Goal: Task Accomplishment & Management: Manage account settings

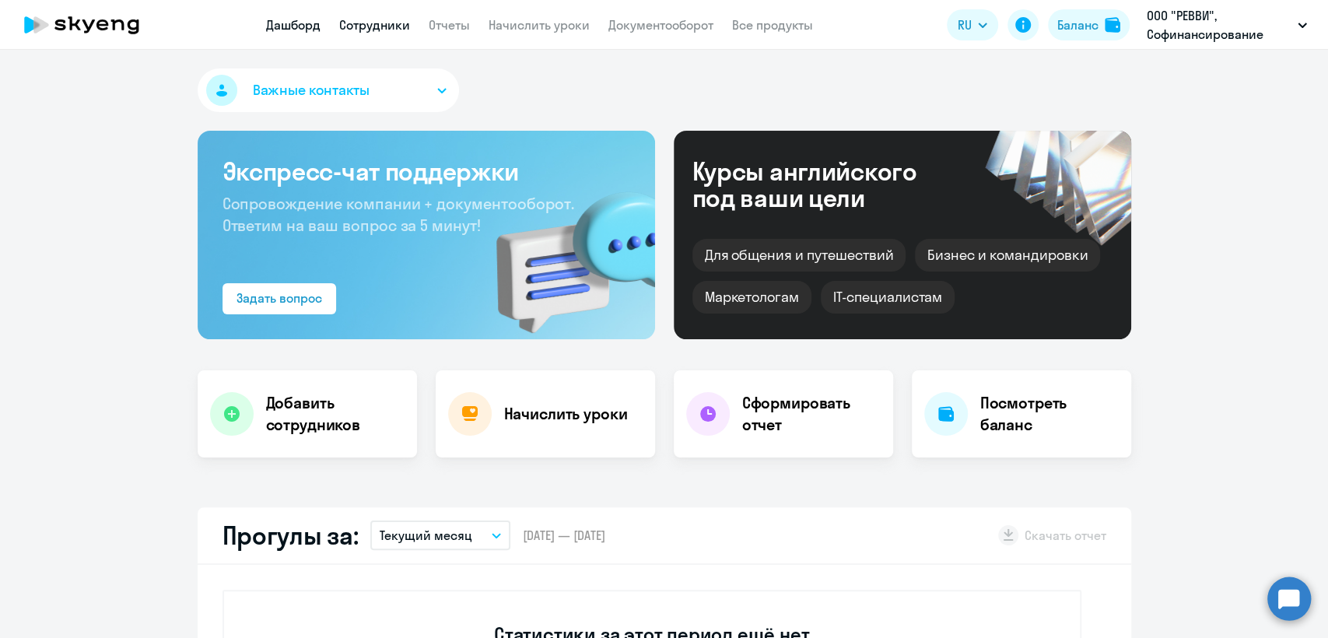
click at [373, 26] on link "Сотрудники" at bounding box center [374, 25] width 71 height 16
select select "30"
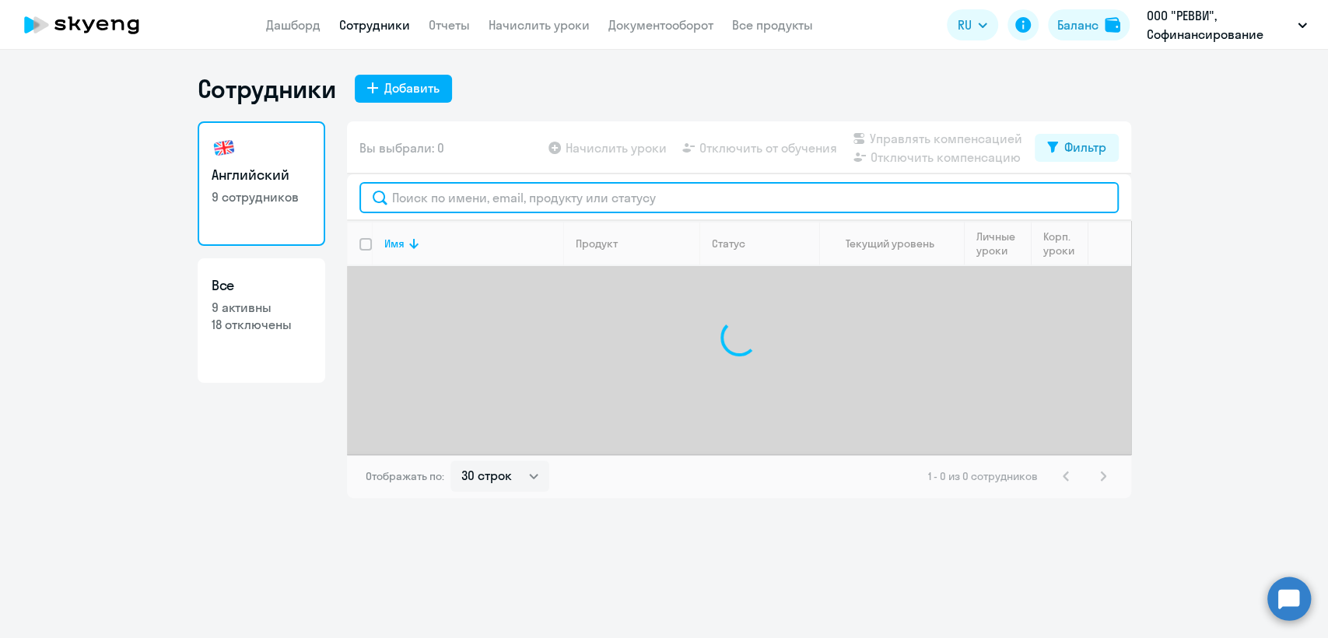
click at [451, 191] on input "text" at bounding box center [740, 197] width 760 height 31
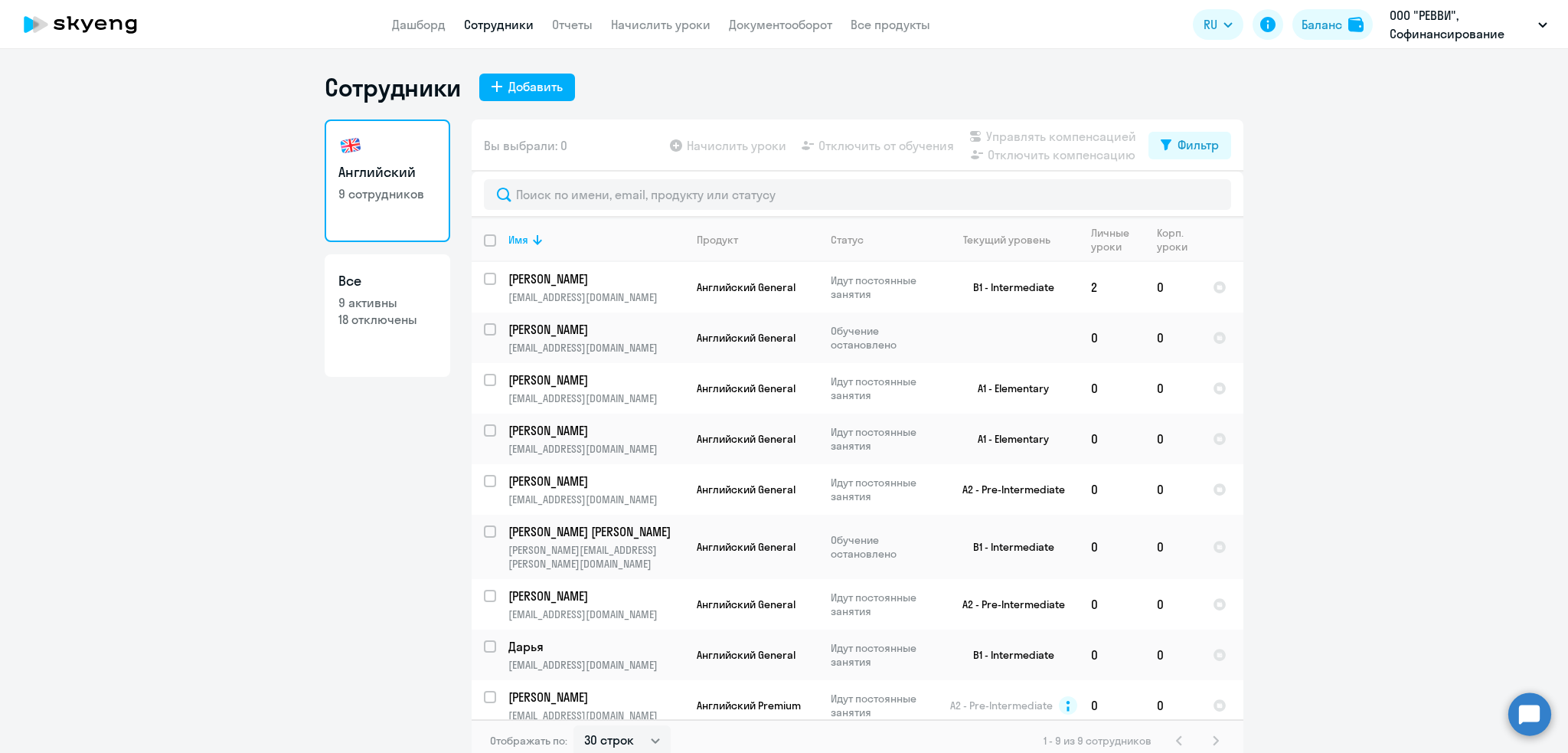
click at [361, 321] on p "18 отключены" at bounding box center [388, 319] width 98 height 17
select select "30"
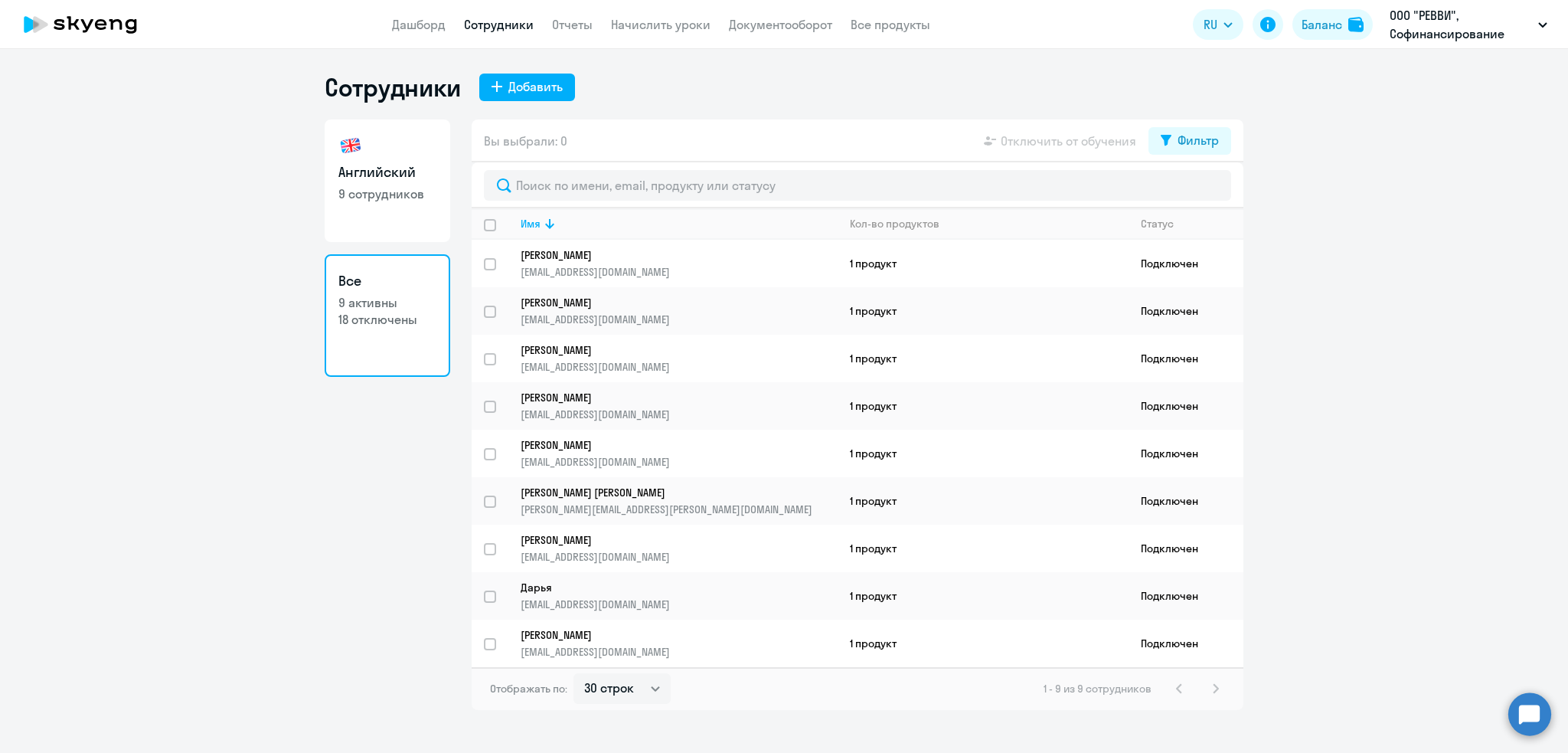
drag, startPoint x: 1197, startPoint y: 159, endPoint x: 1200, endPoint y: 142, distance: 17.3
click at [1197, 158] on div "Вы выбрали: 0 Отключить от обучения Фильтр" at bounding box center [857, 141] width 771 height 43
click at [1200, 142] on div "Фильтр" at bounding box center [1198, 140] width 41 height 19
click at [1209, 192] on span at bounding box center [1205, 191] width 26 height 16
click at [1192, 191] on input "checkbox" at bounding box center [1192, 190] width 1 height 1
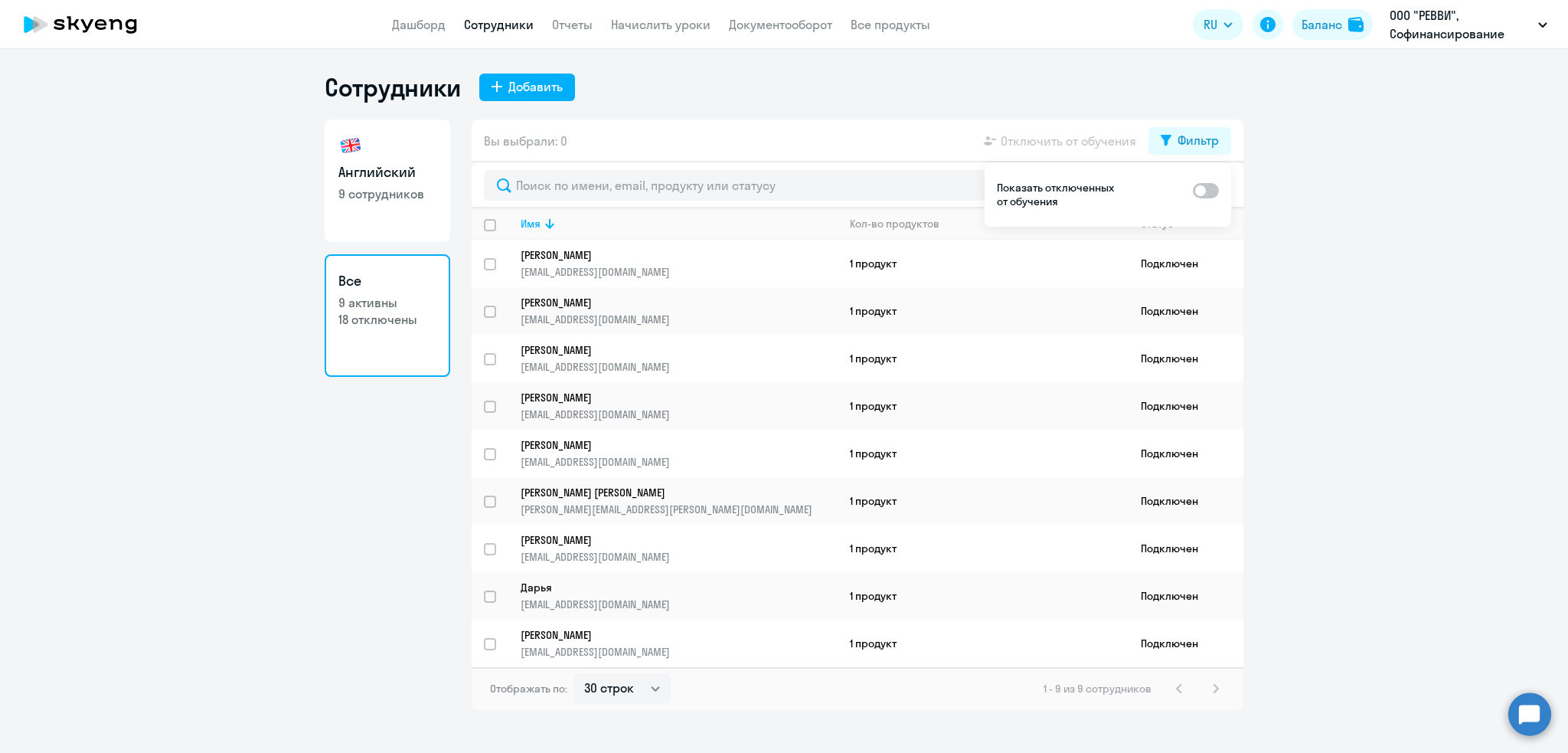
checkbox input "true"
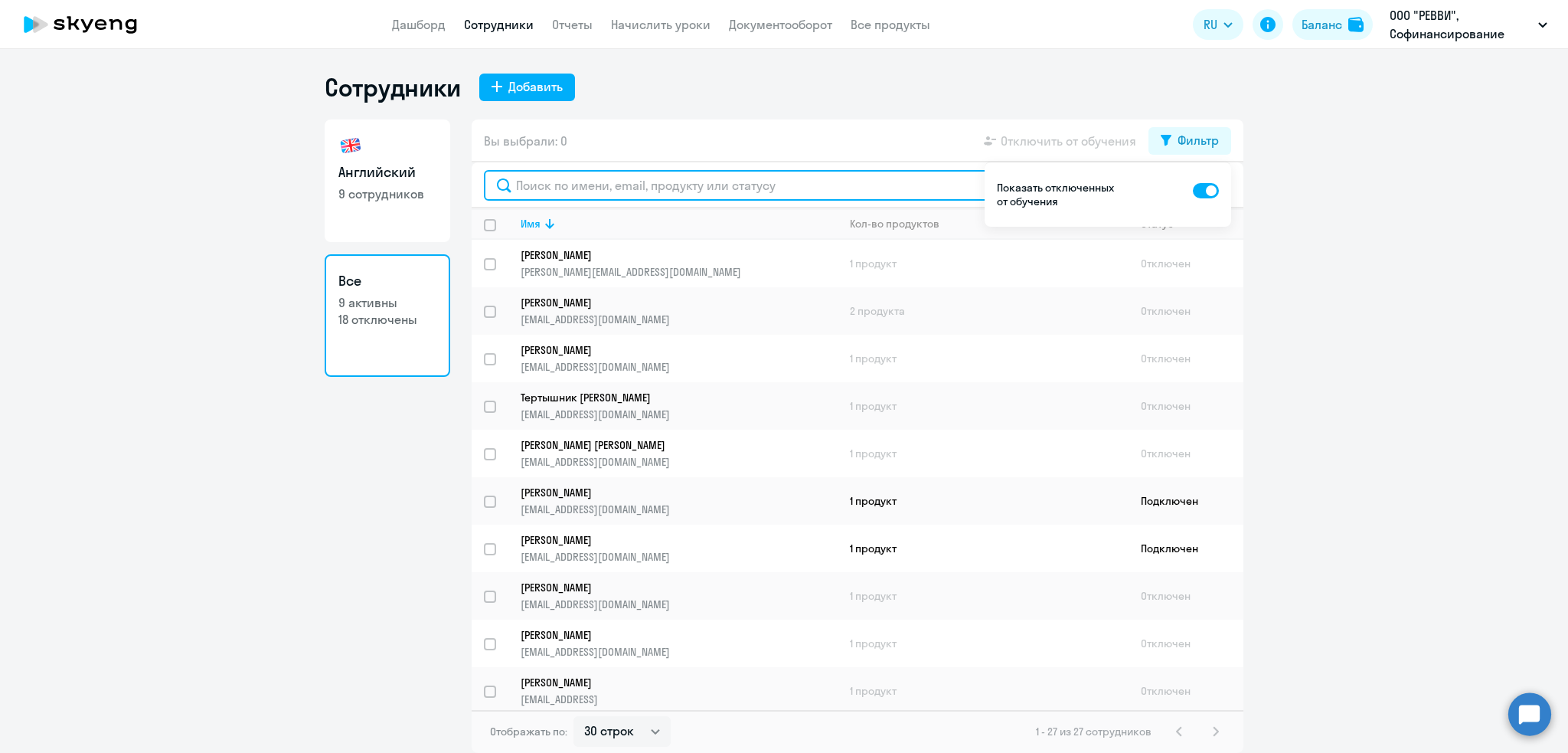
click at [794, 189] on input "text" at bounding box center [858, 185] width 748 height 31
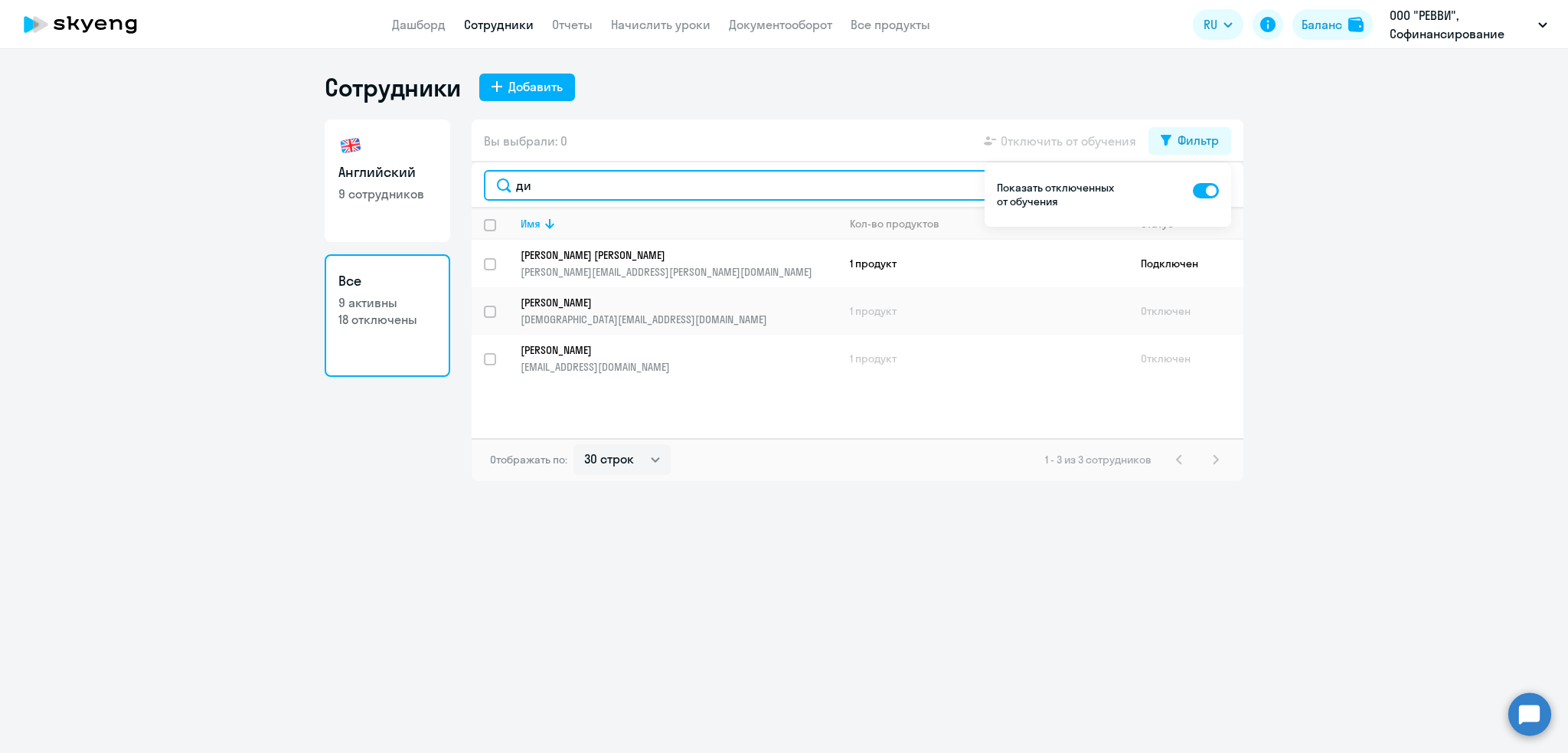
type input "ди"
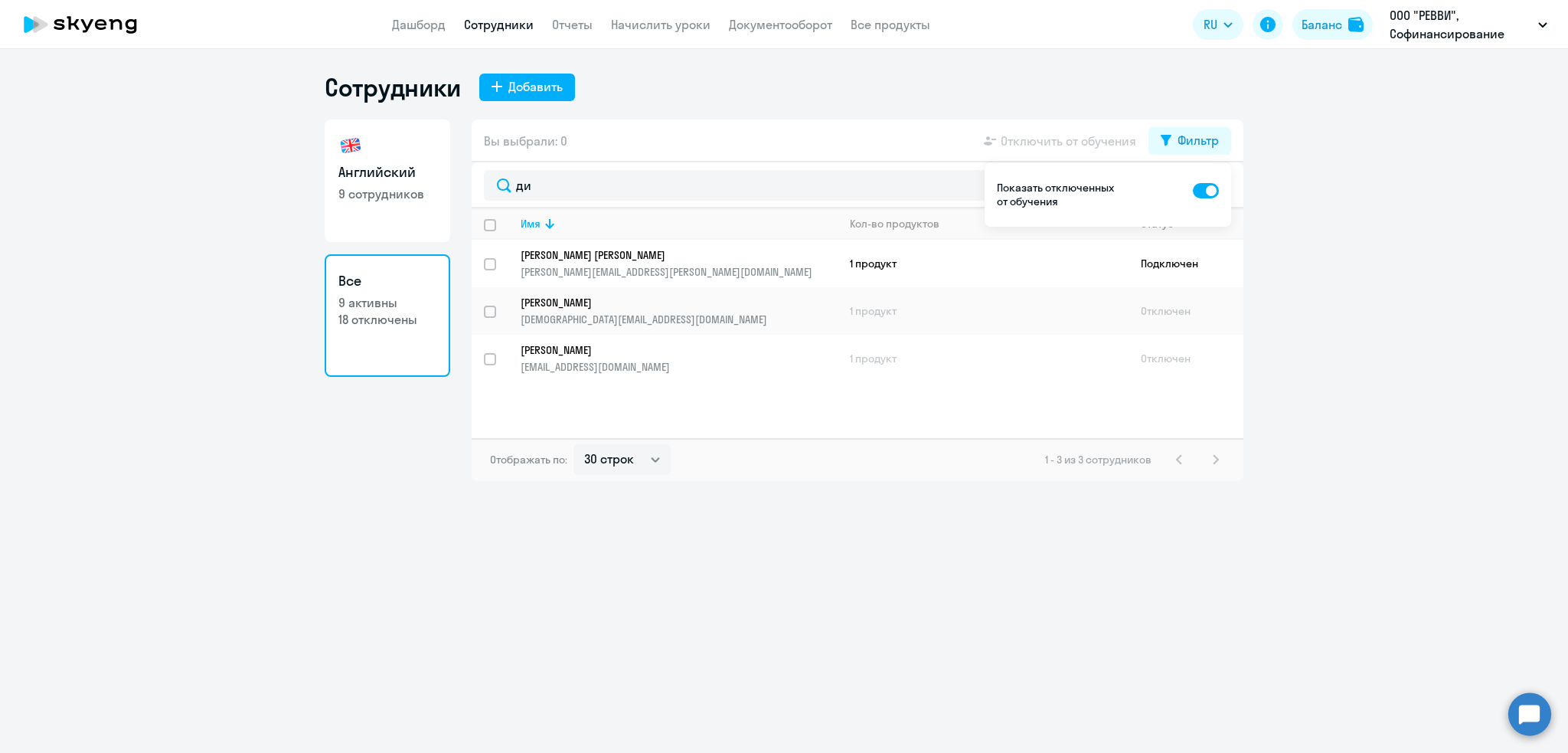
click at [1199, 187] on span at bounding box center [1205, 191] width 26 height 16
click at [1192, 190] on input "checkbox" at bounding box center [1192, 190] width 1 height 1
checkbox input "false"
click at [1306, 477] on ng-component "Сотрудники Добавить Английский 9 сотрудников Все 9 активны 18 отключены Вы выбр…" at bounding box center [784, 277] width 1568 height 409
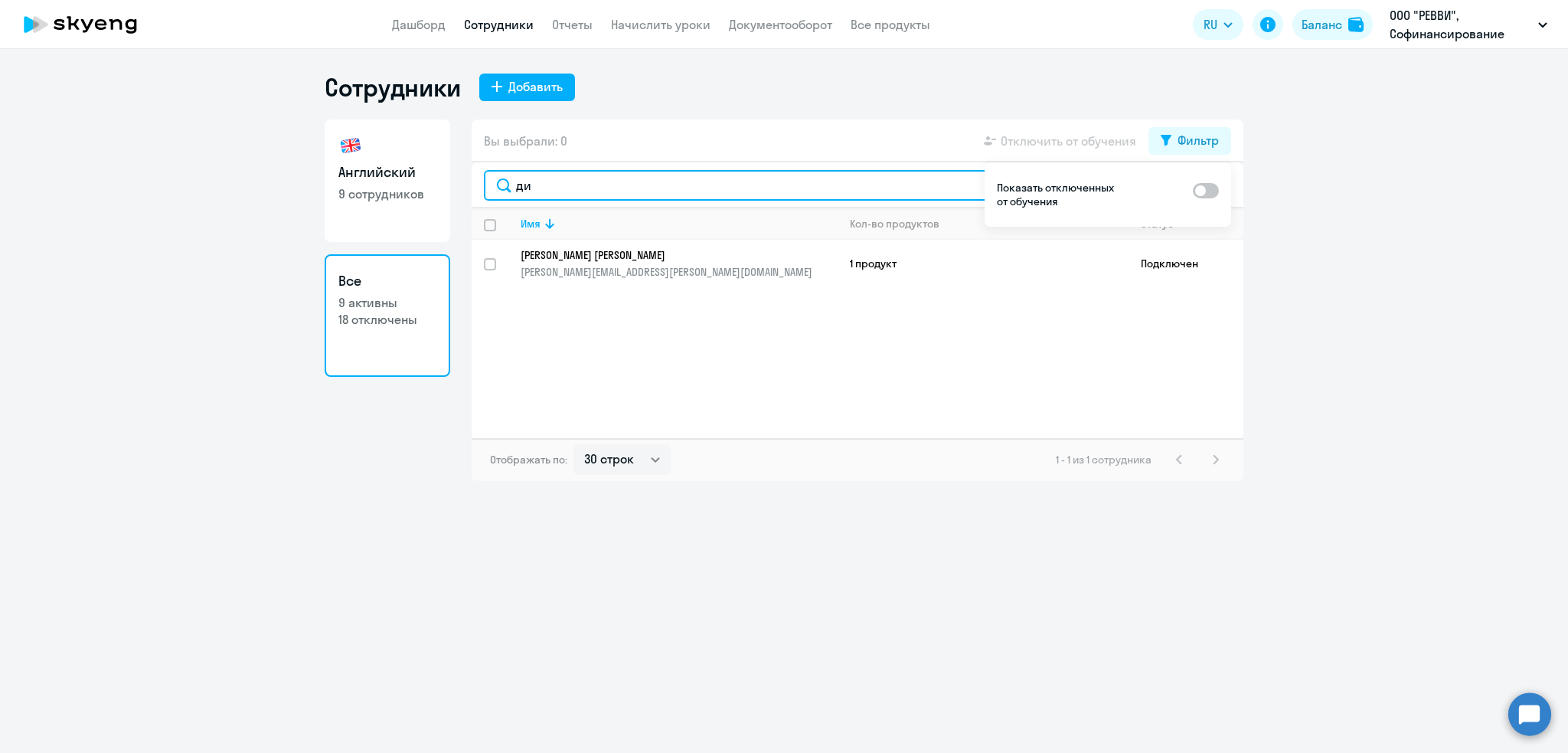
click at [682, 195] on input "ди" at bounding box center [858, 185] width 748 height 31
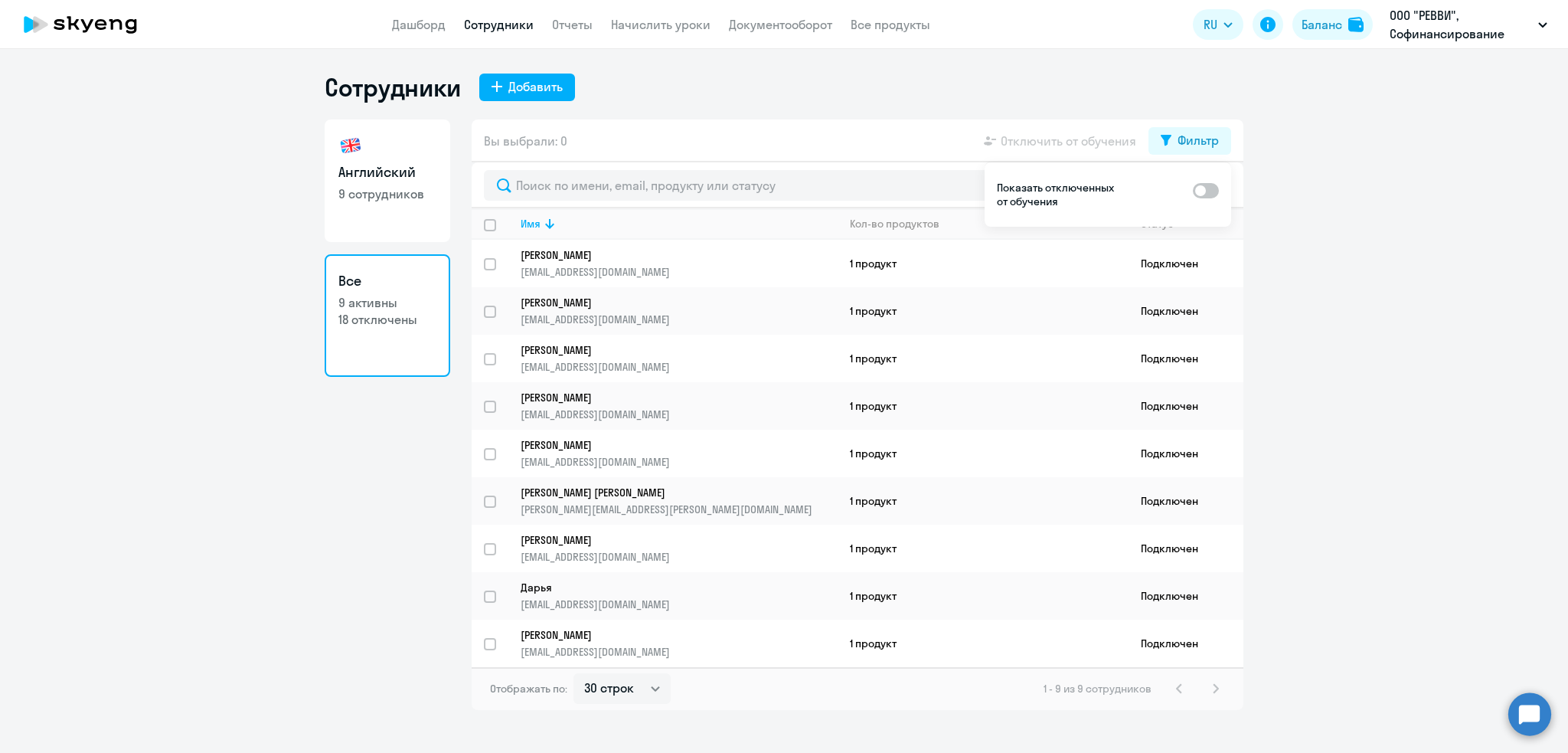
click at [515, 23] on link "Сотрудники" at bounding box center [499, 25] width 70 height 16
select select "30"
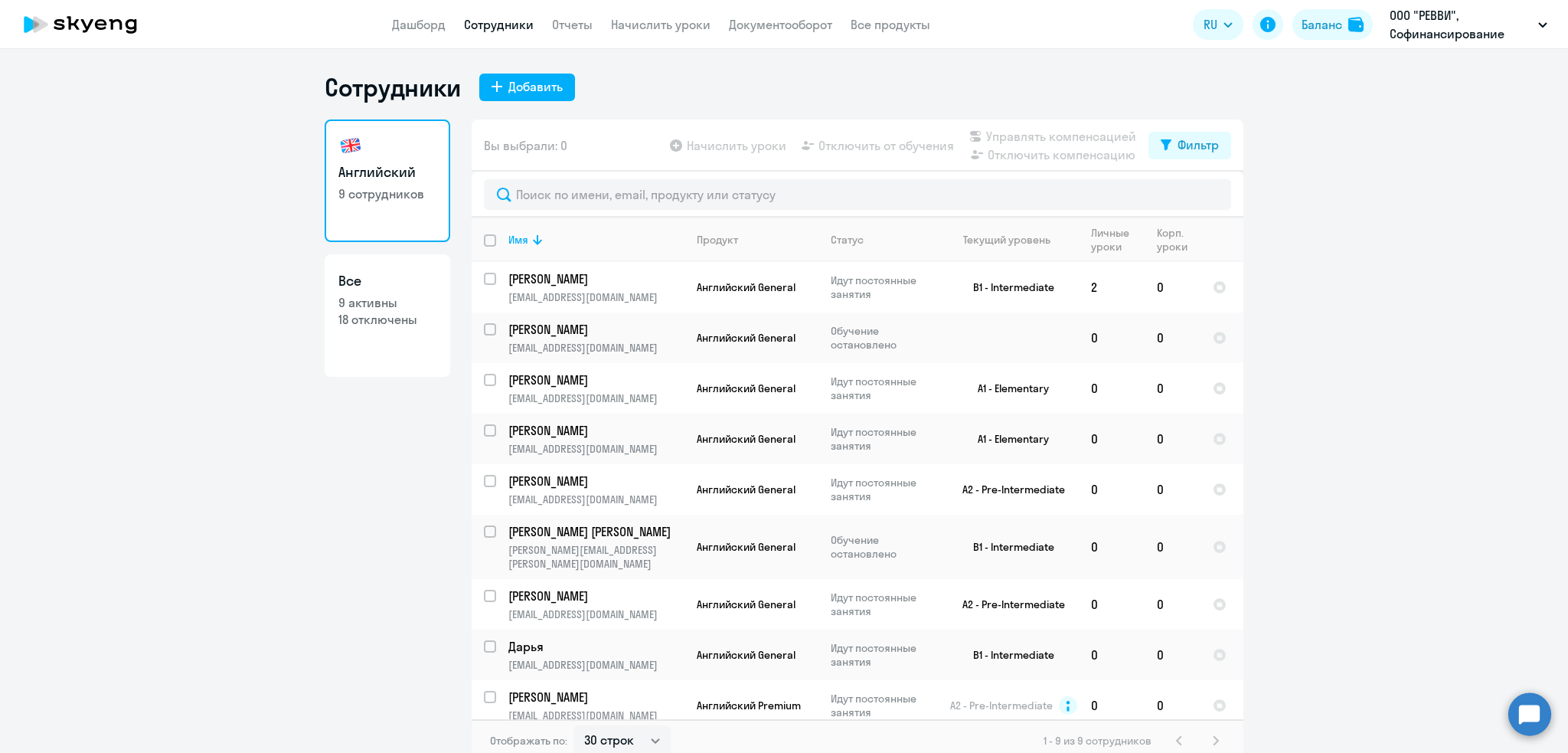
drag, startPoint x: 1461, startPoint y: 408, endPoint x: 1439, endPoint y: 409, distance: 22.0
click at [1306, 408] on ng-component "Сотрудники Добавить Английский 9 сотрудников Все 9 активны 18 отключены Вы выбр…" at bounding box center [784, 416] width 1568 height 690
click at [387, 335] on link "Все 9 активны 18 отключены" at bounding box center [388, 315] width 126 height 123
select select "30"
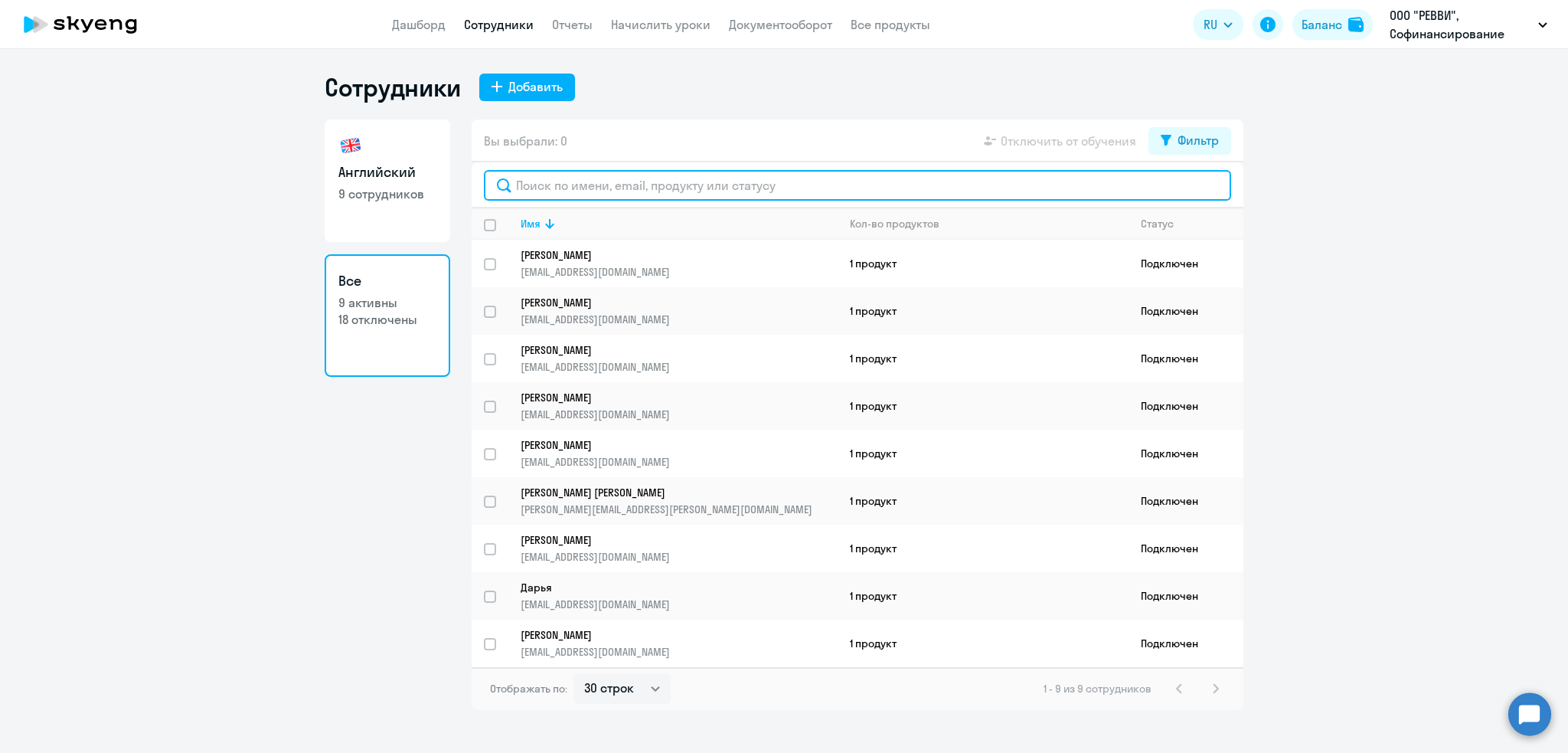
click at [802, 188] on input "text" at bounding box center [858, 185] width 748 height 31
type input "д"
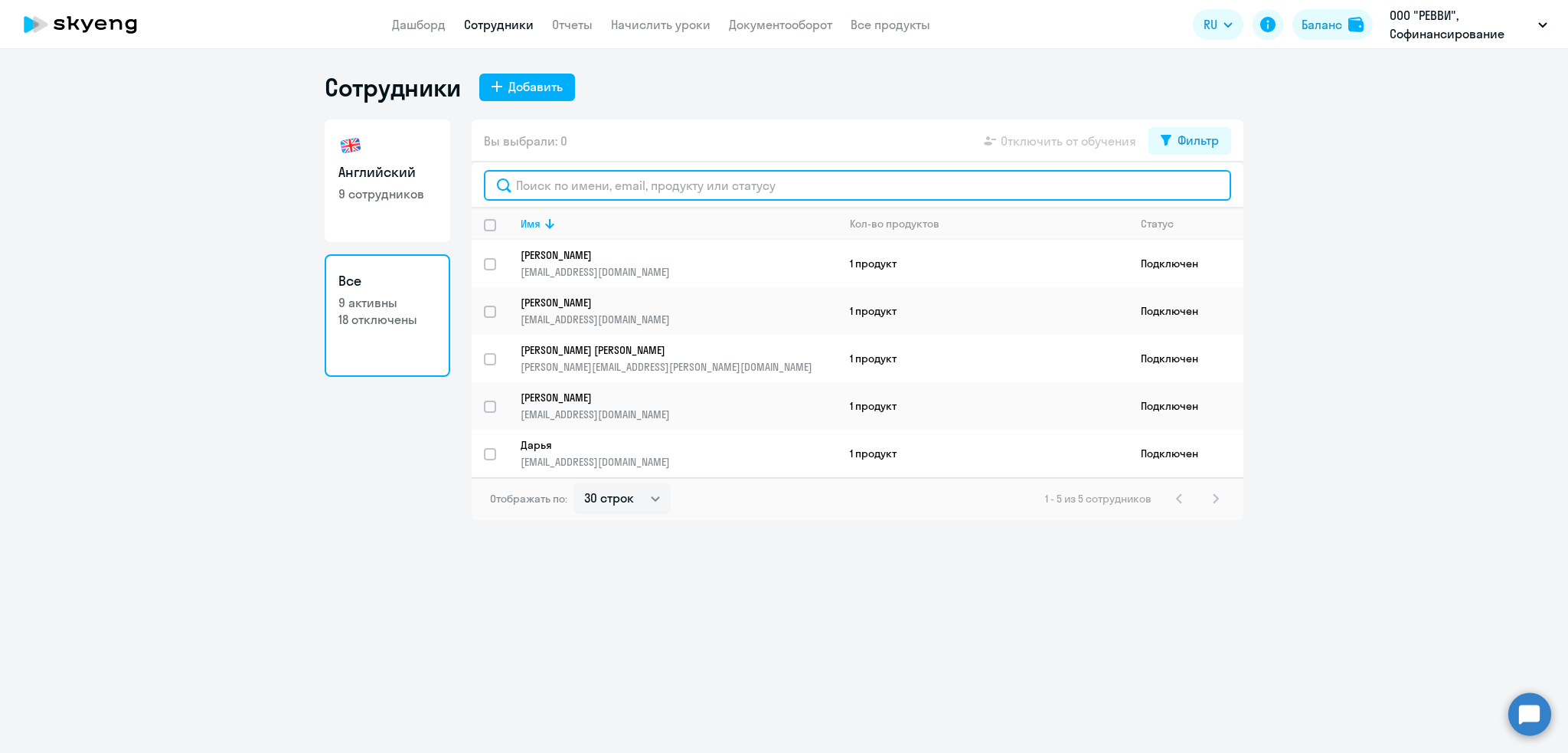
type input "d"
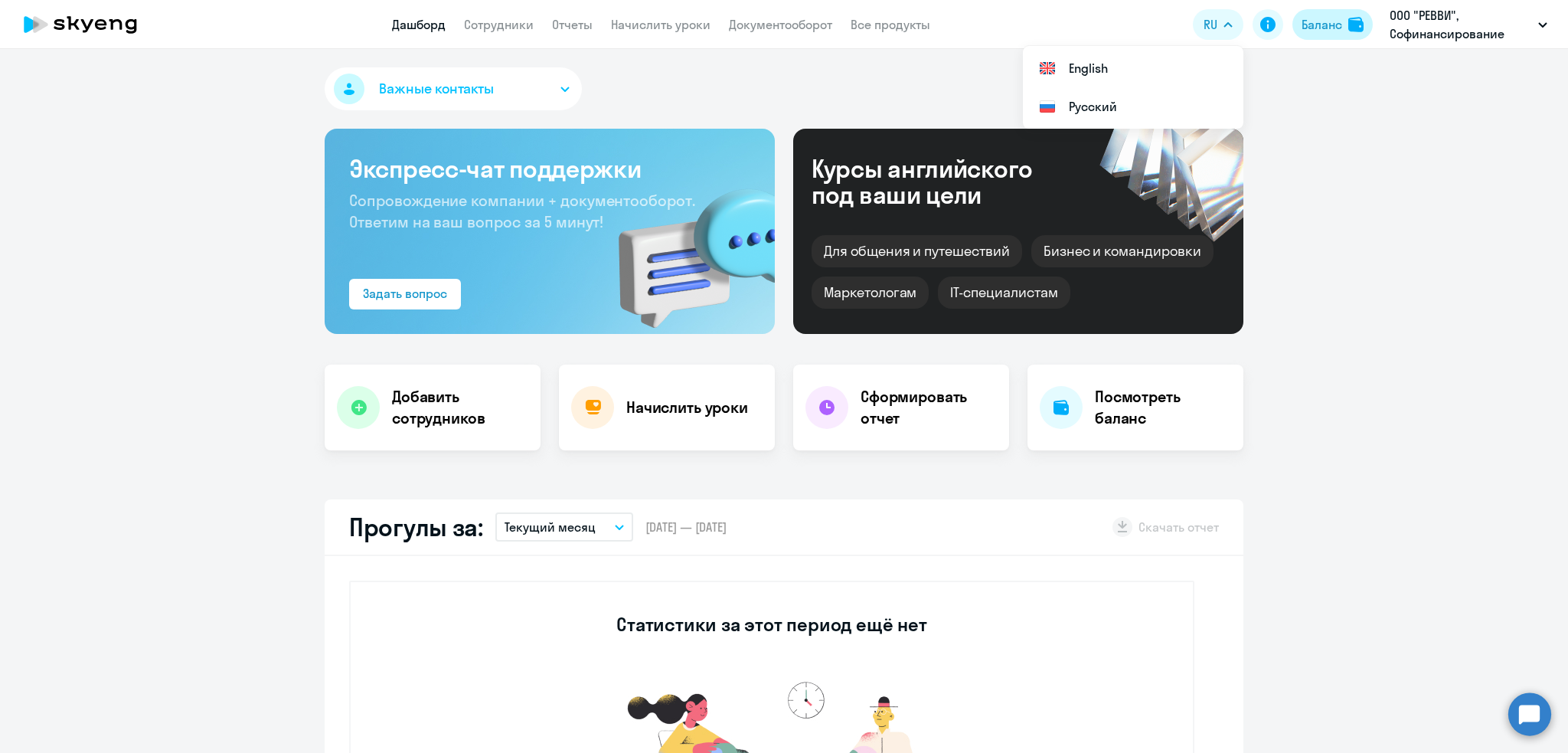
click at [1343, 19] on button "Баланс" at bounding box center [1333, 24] width 81 height 31
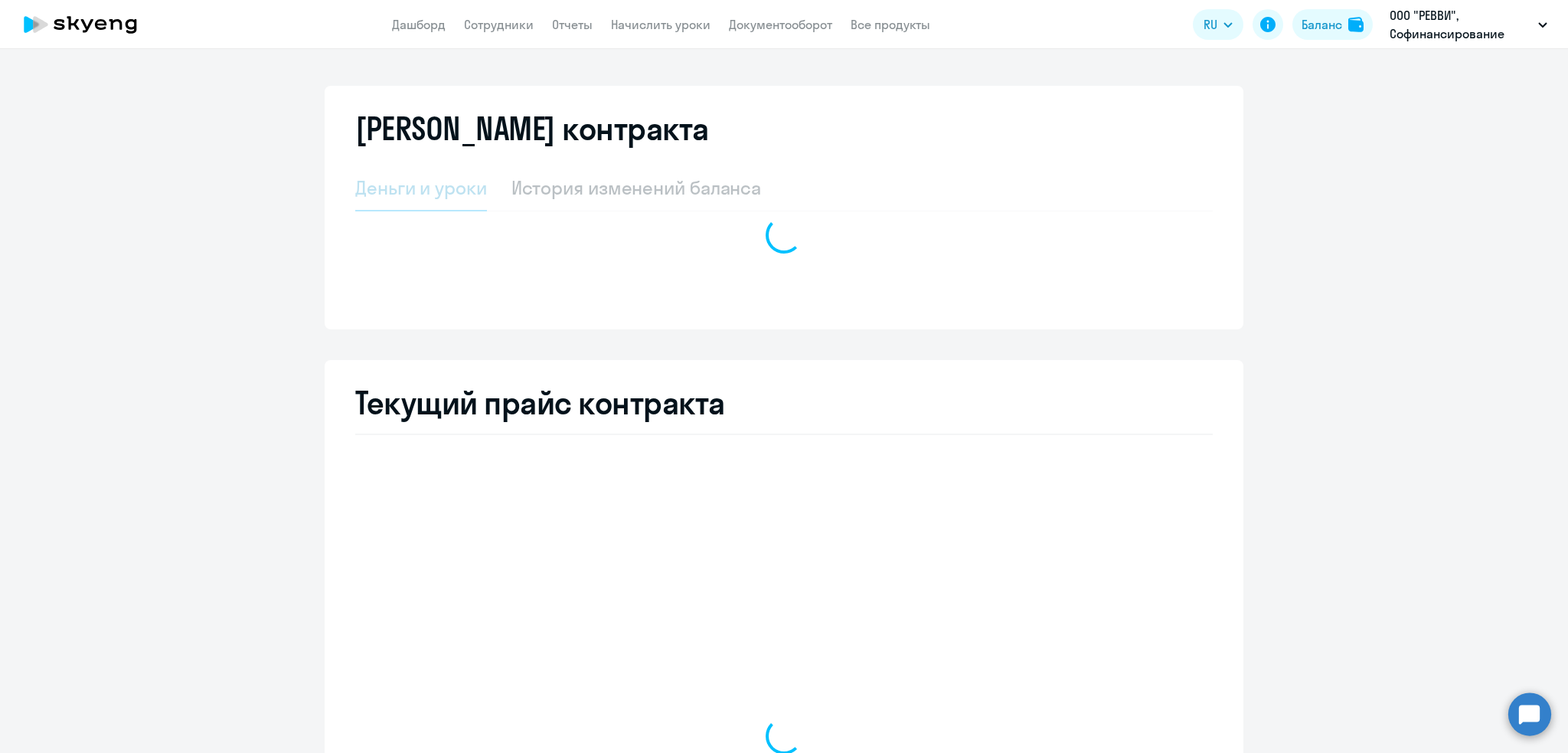
select select "english_adult_not_native_speaker"
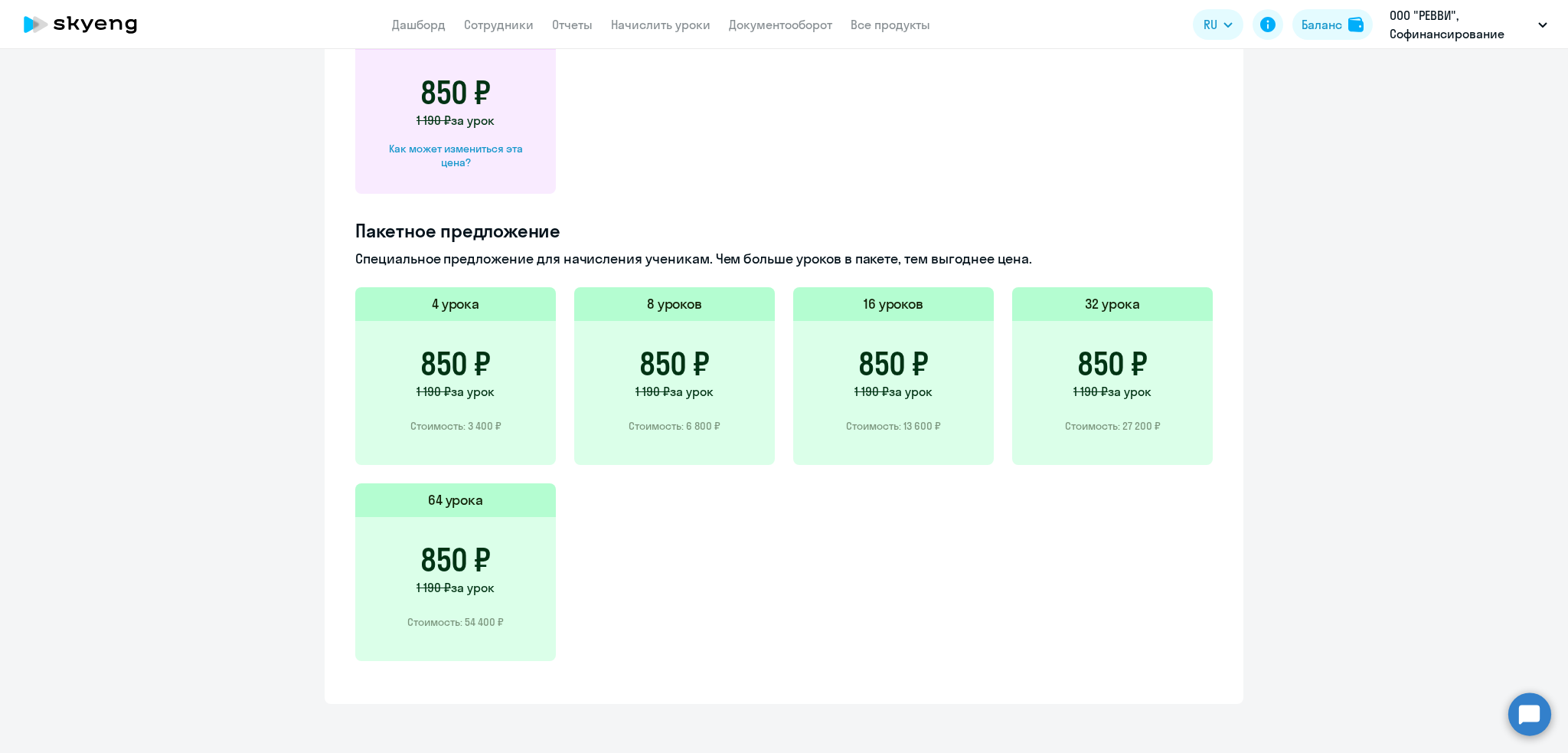
scroll to position [618, 0]
